Goal: Task Accomplishment & Management: Use online tool/utility

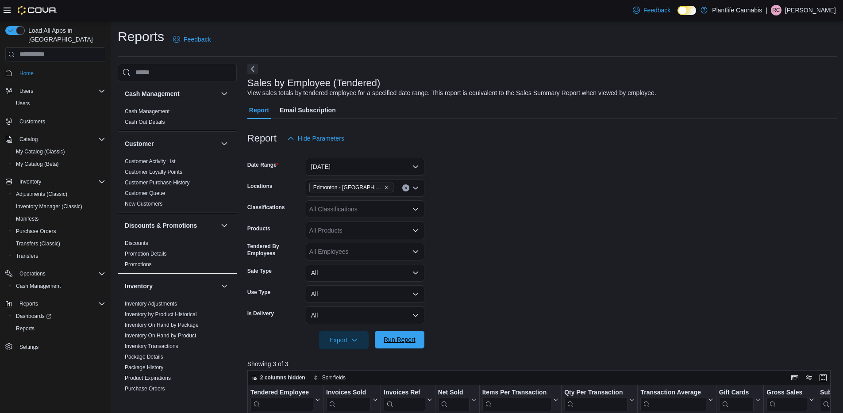
scroll to position [295, 0]
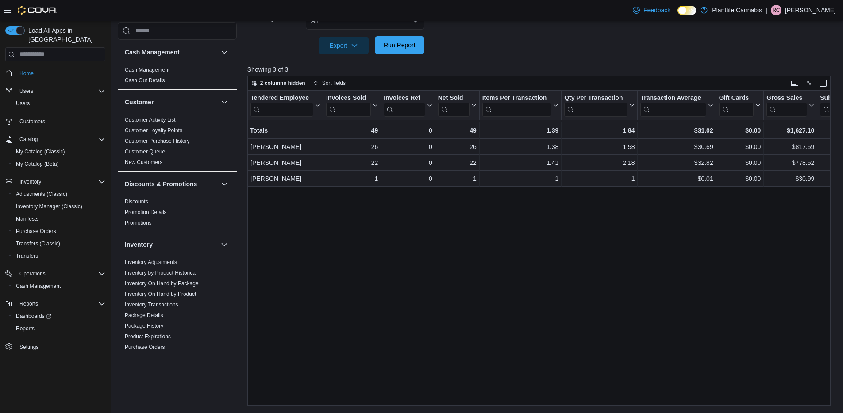
click at [391, 48] on span "Run Report" at bounding box center [400, 45] width 32 height 9
click at [397, 47] on span "Run Report" at bounding box center [400, 45] width 32 height 9
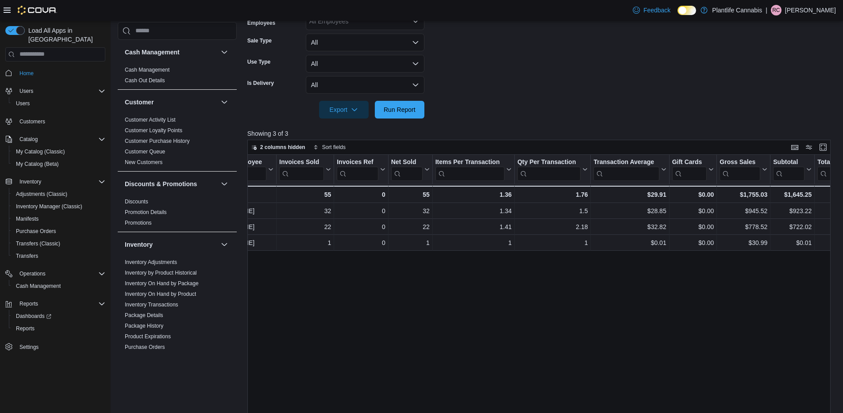
scroll to position [181, 0]
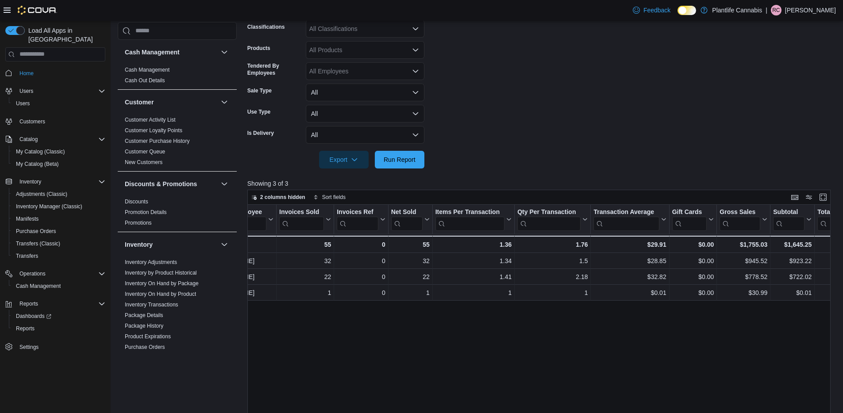
click at [400, 54] on div "All Products" at bounding box center [365, 50] width 119 height 18
click at [398, 32] on div "All Classifications" at bounding box center [365, 29] width 119 height 18
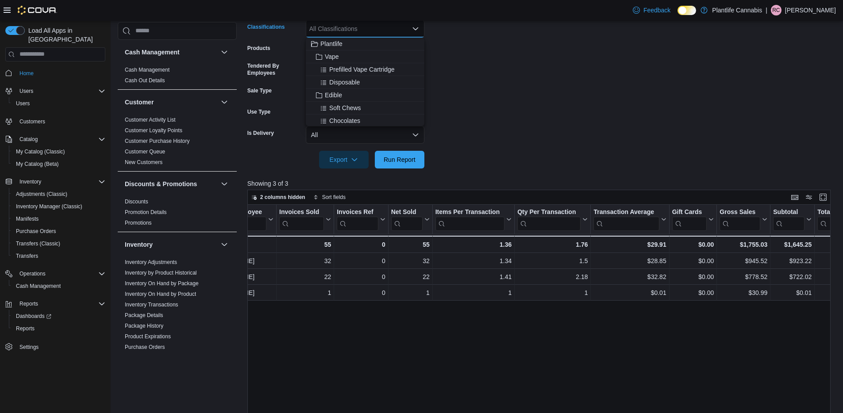
click at [398, 32] on div "All Classifications Combo box. Selected. Combo box input. All Classifications. …" at bounding box center [365, 29] width 119 height 18
click at [351, 107] on span "Accessory Group" at bounding box center [348, 106] width 47 height 9
click at [407, 171] on div at bounding box center [541, 174] width 589 height 11
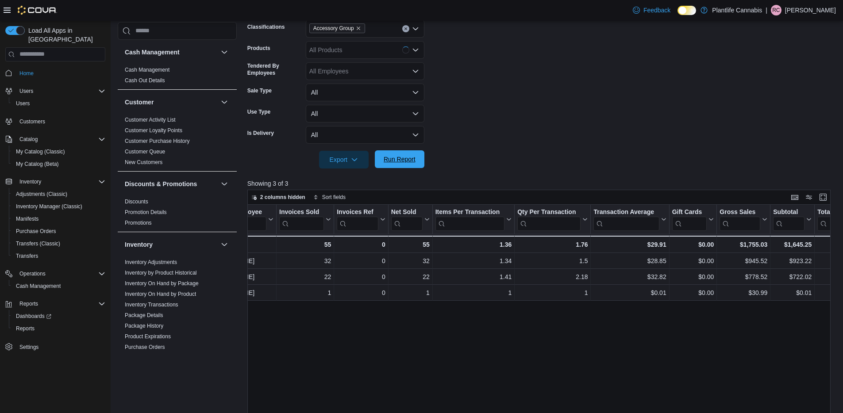
click at [406, 162] on span "Run Report" at bounding box center [400, 159] width 32 height 9
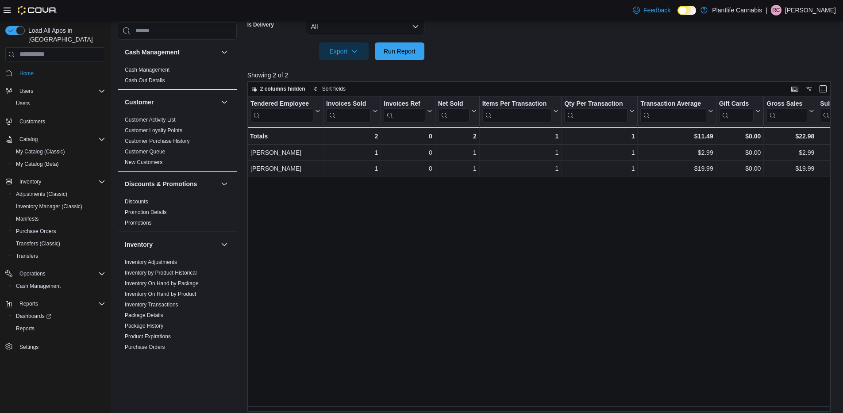
scroll to position [295, 0]
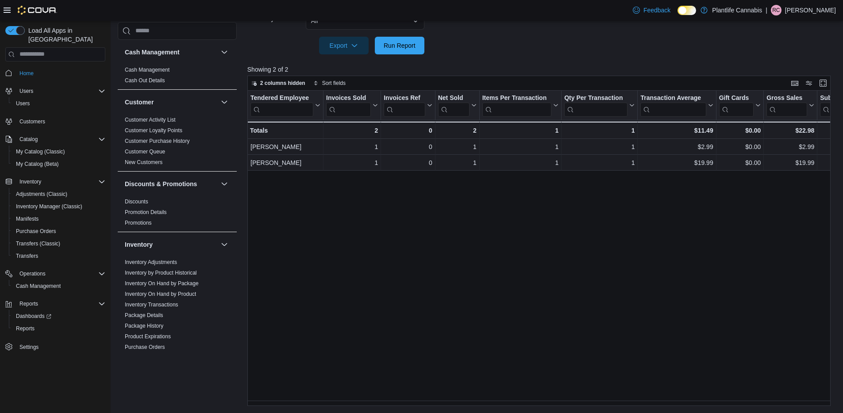
drag, startPoint x: 446, startPoint y: 407, endPoint x: 455, endPoint y: 402, distance: 10.1
click at [454, 402] on div "Reports Feedback Cash Management Cash Management Cash Out Details Customer Cust…" at bounding box center [477, 69] width 733 height 687
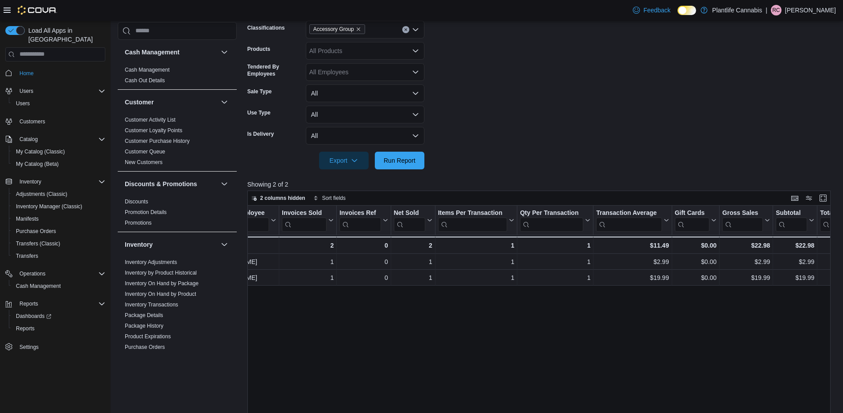
scroll to position [111, 0]
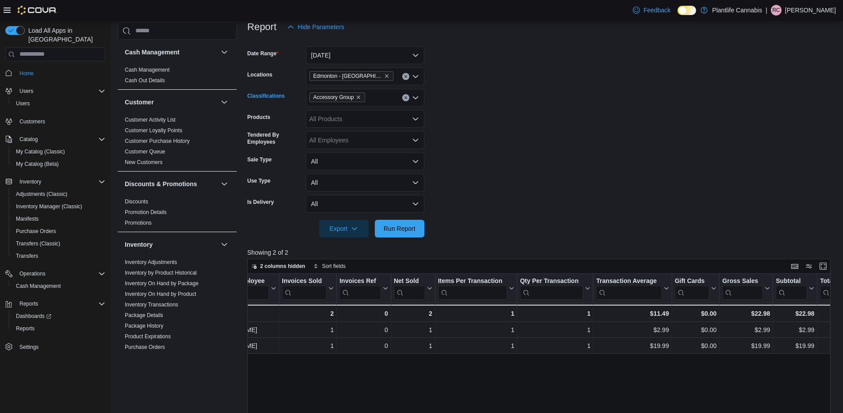
click at [405, 99] on button "Clear input" at bounding box center [405, 97] width 7 height 7
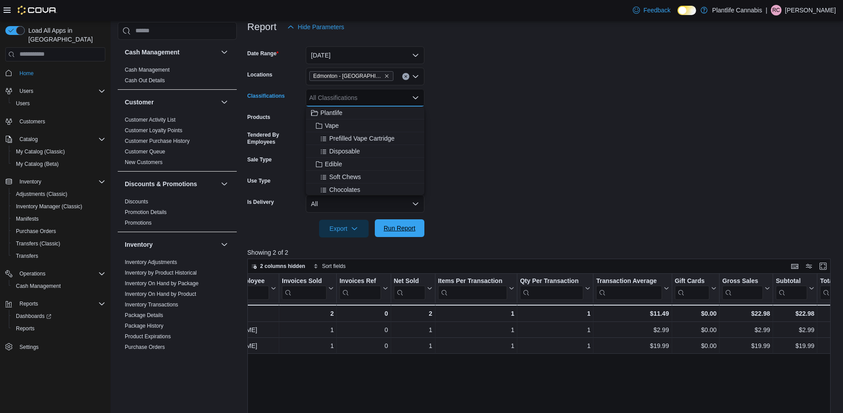
click at [385, 223] on span "Run Report" at bounding box center [399, 228] width 39 height 18
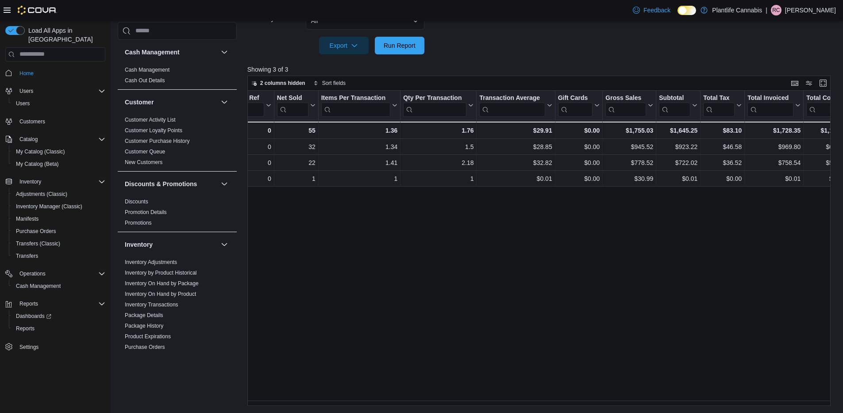
scroll to position [0, 192]
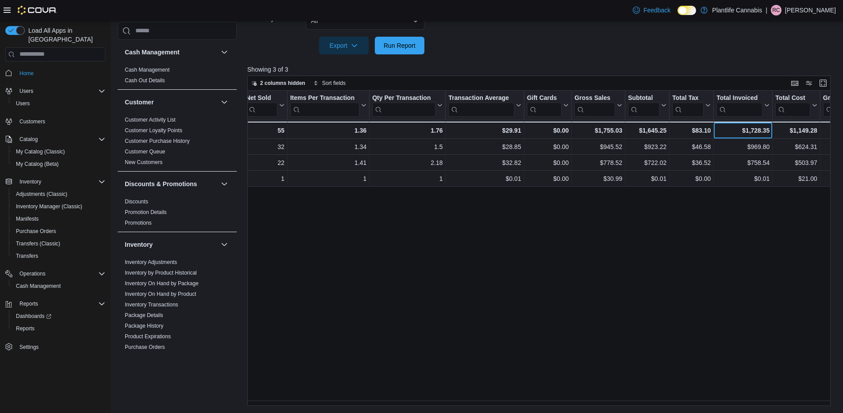
click at [752, 129] on div "$1,728.35" at bounding box center [742, 130] width 53 height 11
copy div "1,728.35"
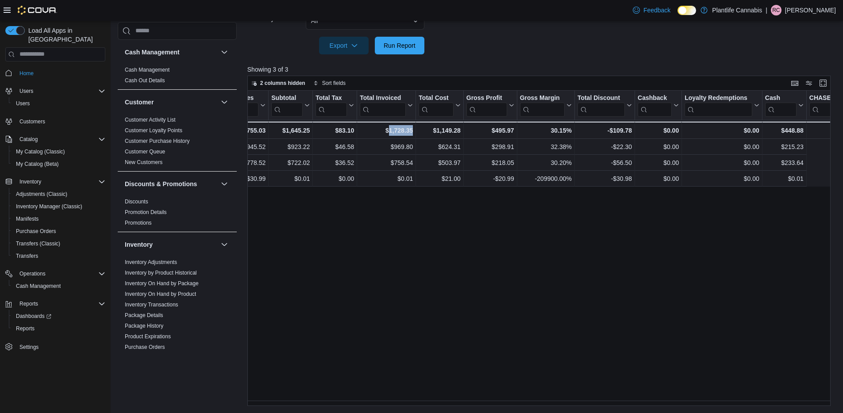
scroll to position [0, 736]
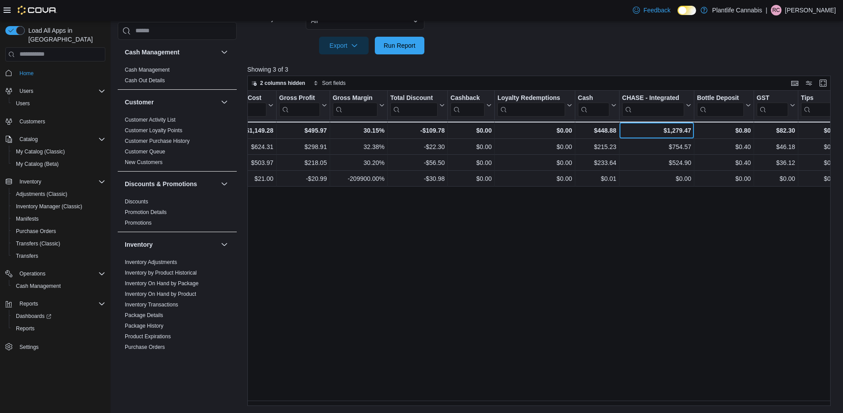
click at [683, 127] on div "$1,279.47" at bounding box center [656, 130] width 69 height 11
click at [677, 131] on div "$1,279.47" at bounding box center [656, 130] width 69 height 11
copy div "1,279.47"
click at [439, 411] on div "Reports Feedback Cash Management Cash Management Cash Out Details Customer Cust…" at bounding box center [477, 69] width 733 height 687
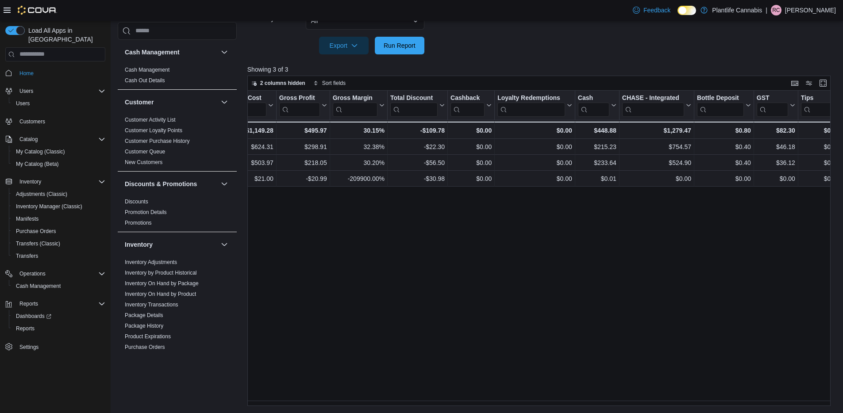
click at [440, 407] on div "Reports Feedback Cash Management Cash Management Cash Out Details Customer Cust…" at bounding box center [477, 69] width 733 height 687
